Goal: Information Seeking & Learning: Understand process/instructions

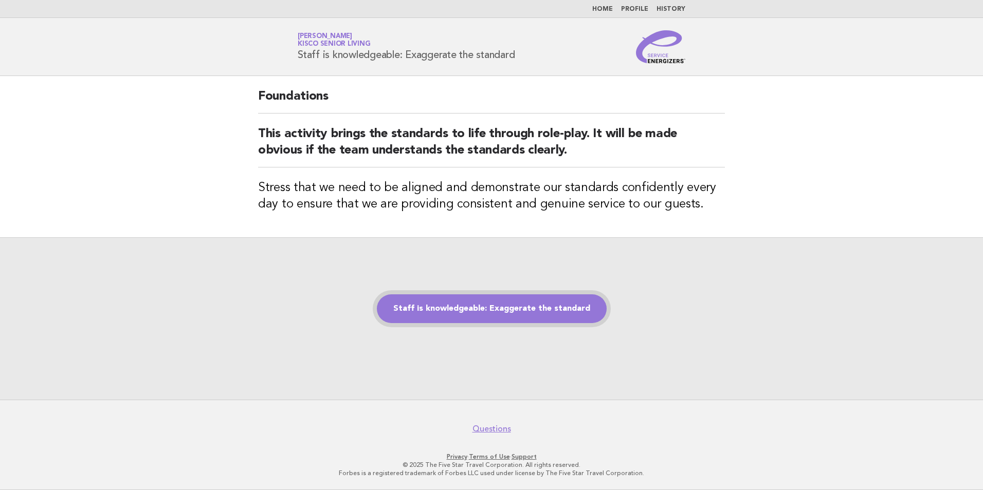
click at [504, 312] on link "Staff is knowledgeable: Exaggerate the standard" at bounding box center [492, 308] width 230 height 29
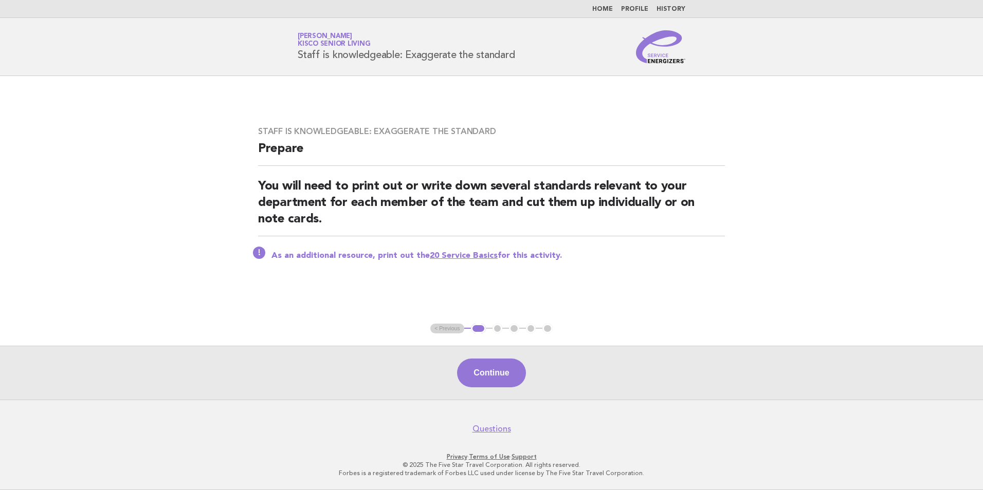
click at [455, 257] on link "20 Service Basics" at bounding box center [464, 256] width 68 height 8
click at [488, 371] on button "Continue" at bounding box center [491, 373] width 68 height 29
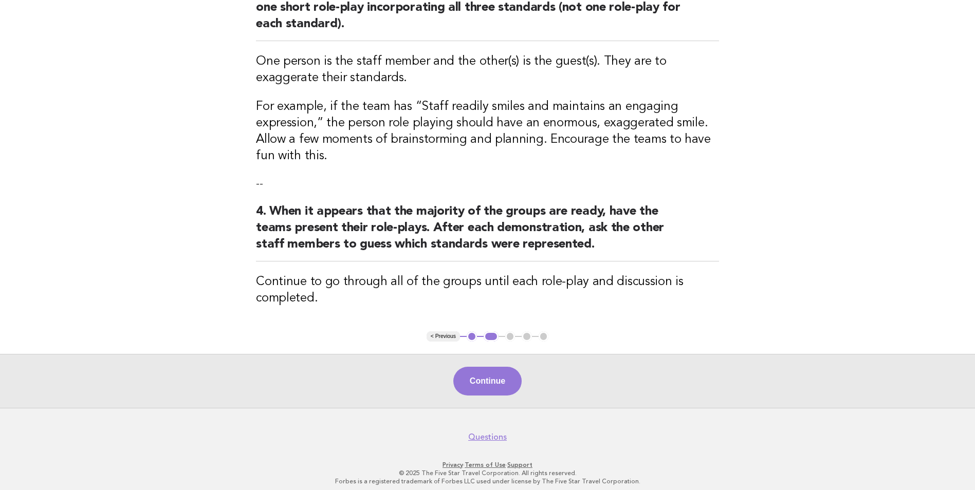
scroll to position [322, 0]
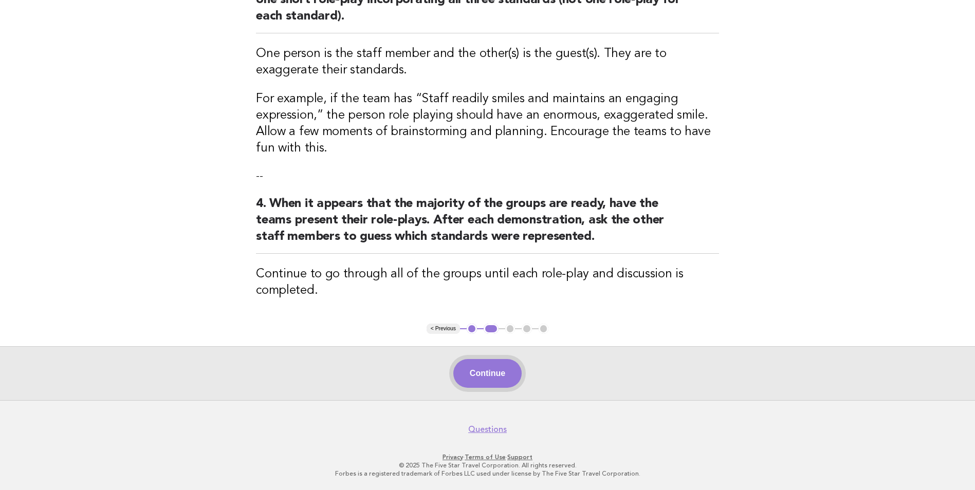
click at [483, 379] on button "Continue" at bounding box center [487, 373] width 68 height 29
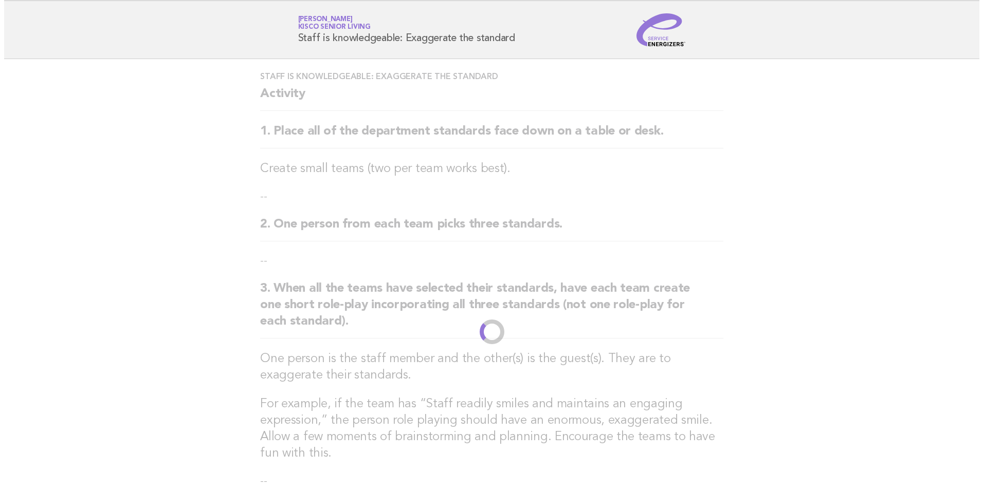
scroll to position [0, 0]
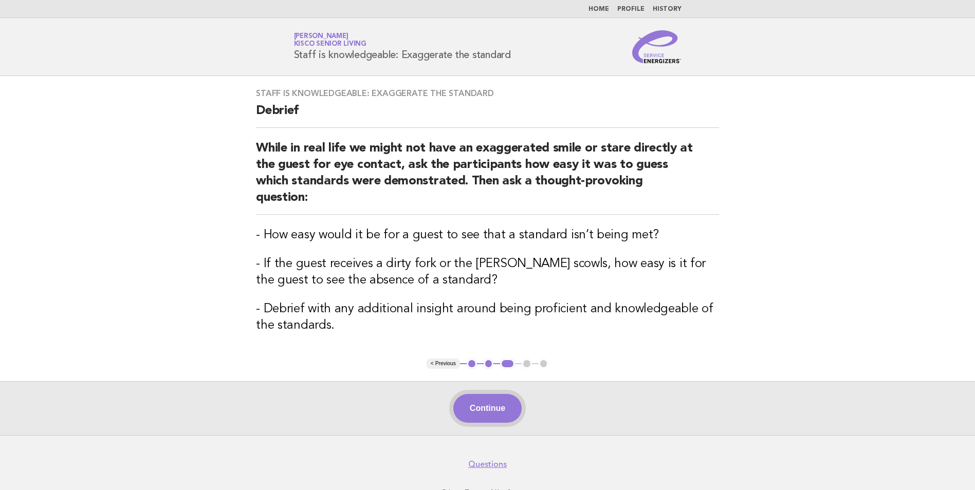
click at [491, 394] on button "Continue" at bounding box center [487, 408] width 68 height 29
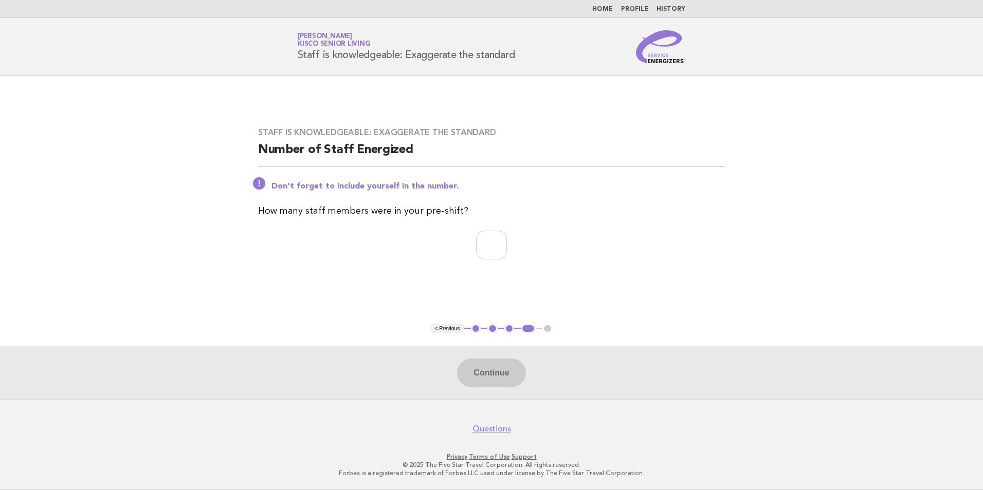
click at [446, 329] on button "< Previous" at bounding box center [446, 329] width 33 height 10
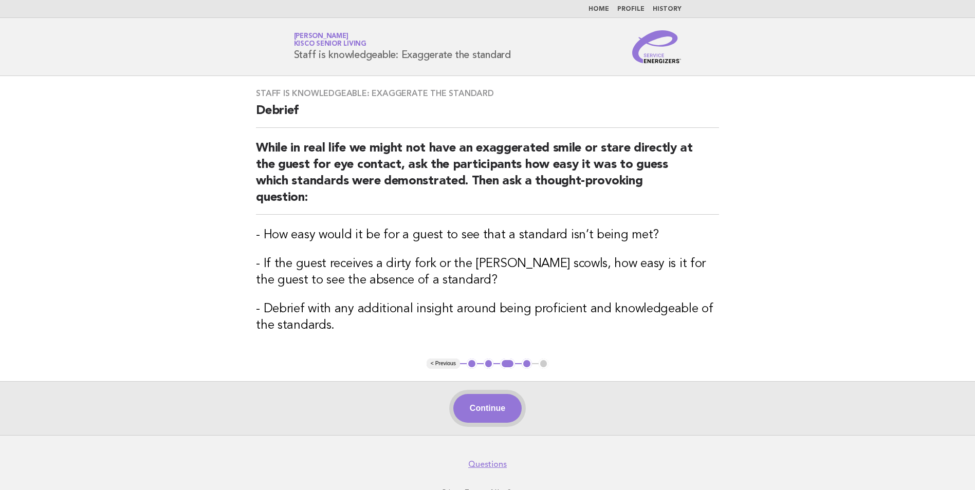
click at [487, 394] on button "Continue" at bounding box center [487, 408] width 68 height 29
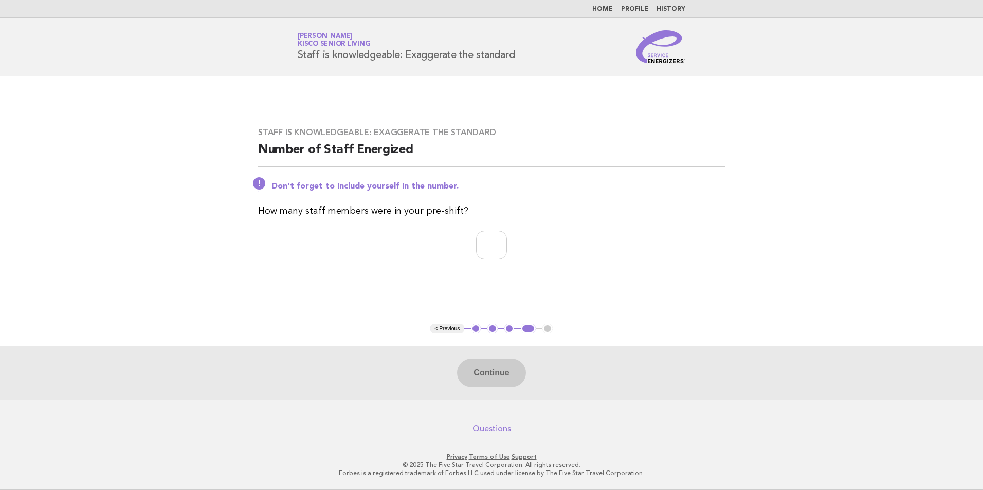
click at [493, 375] on div "Continue" at bounding box center [491, 373] width 983 height 54
